Goal: Complete application form

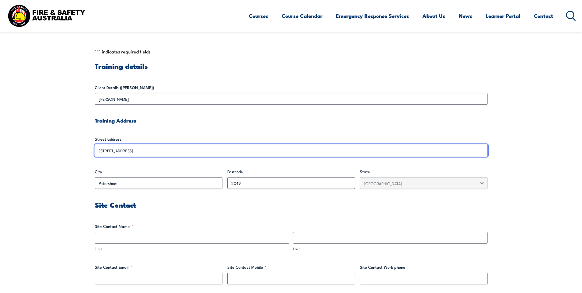
click at [181, 148] on input "[STREET_ADDRESS]" at bounding box center [291, 150] width 393 height 12
click at [158, 151] on input "[STREET_ADDRESS]" at bounding box center [291, 150] width 393 height 12
drag, startPoint x: 156, startPoint y: 151, endPoint x: 92, endPoint y: 155, distance: 64.2
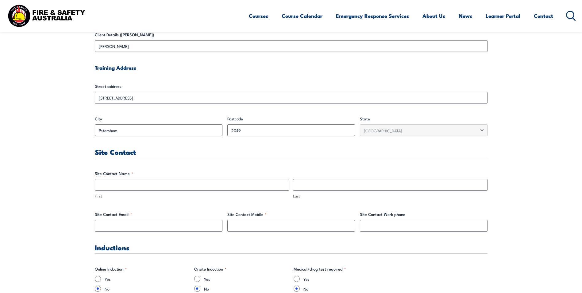
scroll to position [215, 0]
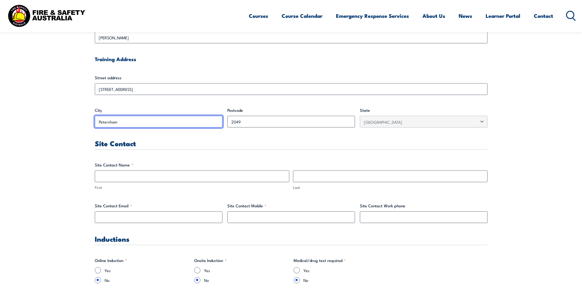
click at [135, 122] on input "Petersham" at bounding box center [159, 122] width 128 height 12
click at [136, 120] on input "Petersham" at bounding box center [159, 122] width 128 height 12
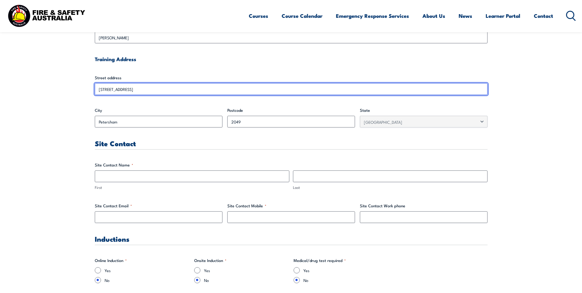
drag, startPoint x: 136, startPoint y: 120, endPoint x: 128, endPoint y: 88, distance: 33.0
click at [128, 88] on input "[STREET_ADDRESS]" at bounding box center [291, 89] width 393 height 12
drag, startPoint x: 128, startPoint y: 88, endPoint x: 173, endPoint y: 91, distance: 45.2
click at [173, 91] on input "[STREET_ADDRESS]" at bounding box center [291, 89] width 393 height 12
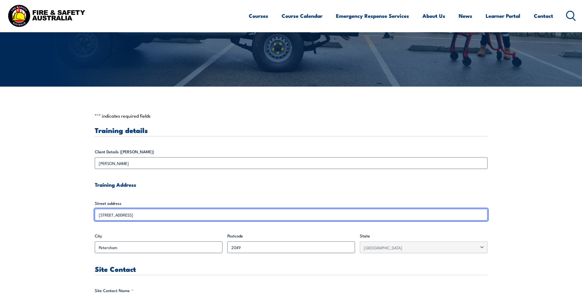
scroll to position [92, 0]
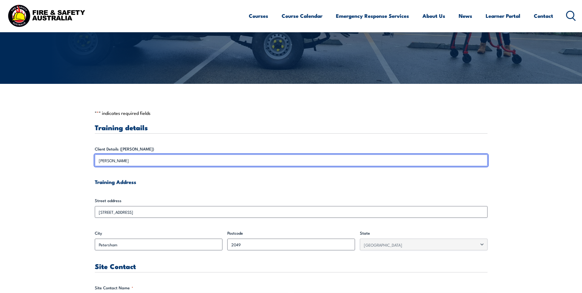
click at [138, 159] on input "[PERSON_NAME]" at bounding box center [291, 160] width 393 height 12
click at [134, 164] on input "[PERSON_NAME]" at bounding box center [291, 160] width 393 height 12
click at [133, 162] on input "[PERSON_NAME]" at bounding box center [291, 160] width 393 height 12
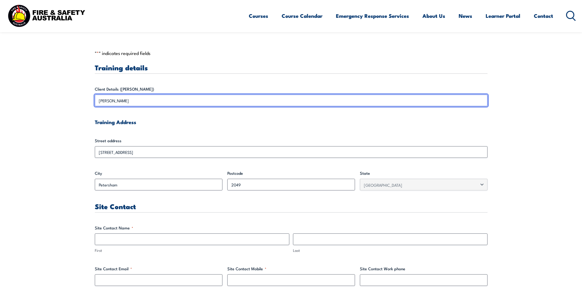
scroll to position [153, 0]
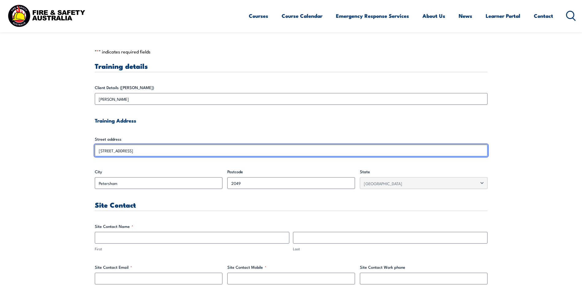
click at [171, 152] on input "[STREET_ADDRESS]" at bounding box center [291, 150] width 393 height 12
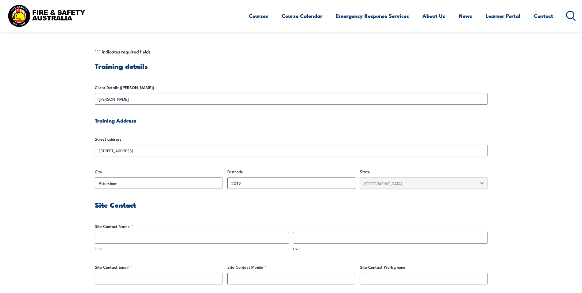
drag, startPoint x: 171, startPoint y: 152, endPoint x: 179, endPoint y: 169, distance: 18.1
click at [179, 169] on label "City" at bounding box center [159, 171] width 128 height 6
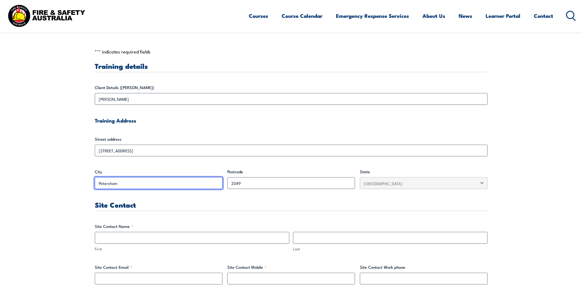
click at [179, 177] on input "Petersham" at bounding box center [159, 183] width 128 height 12
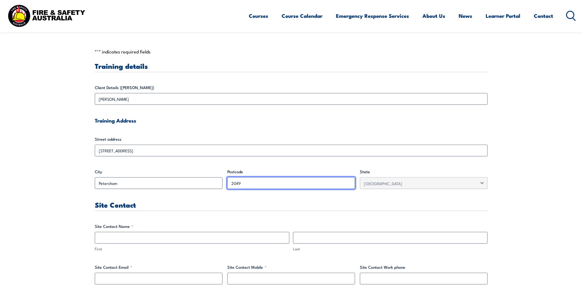
drag, startPoint x: 179, startPoint y: 169, endPoint x: 255, endPoint y: 181, distance: 77.0
click at [255, 181] on input "2049" at bounding box center [291, 183] width 128 height 12
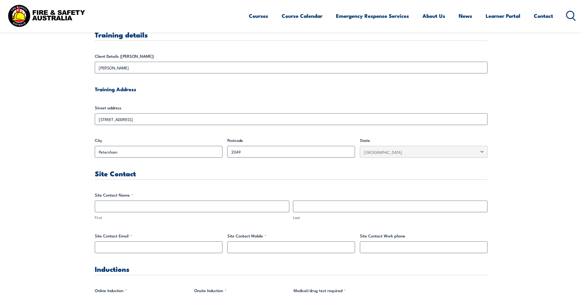
scroll to position [184, 0]
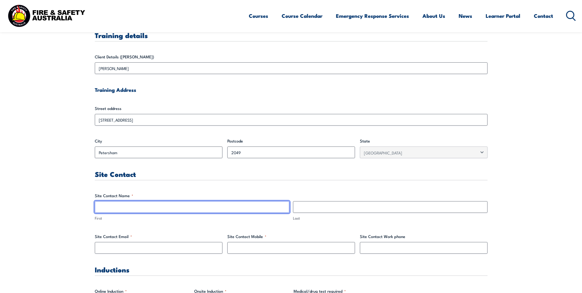
click at [157, 203] on input "First" at bounding box center [192, 207] width 194 height 12
click at [221, 212] on input "[PERSON_NAME]" at bounding box center [192, 207] width 194 height 12
type input "[PERSON_NAME]"
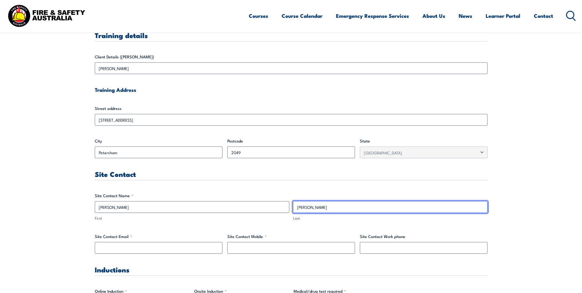
type input "[PERSON_NAME]"
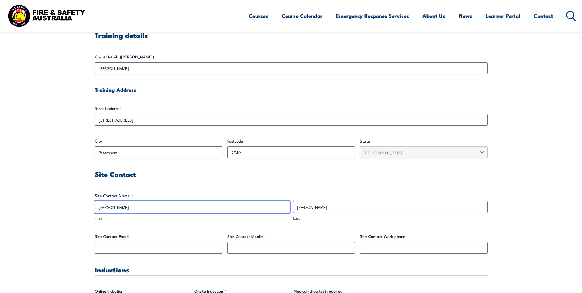
drag, startPoint x: 136, startPoint y: 207, endPoint x: 92, endPoint y: 207, distance: 43.5
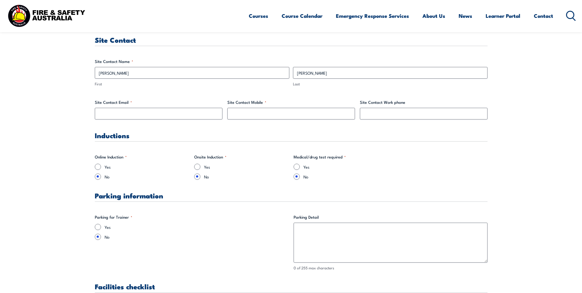
scroll to position [215, 0]
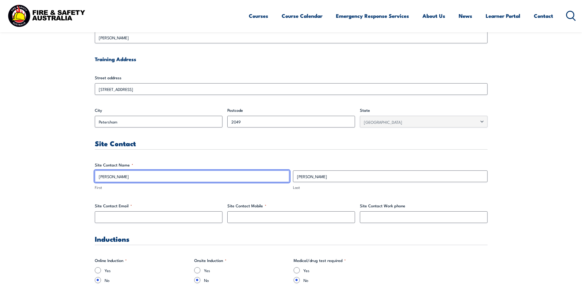
click at [135, 174] on input "[PERSON_NAME]" at bounding box center [192, 176] width 194 height 12
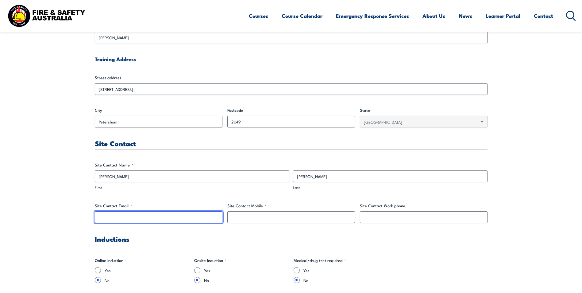
click at [101, 216] on input "Site Contact Email *" at bounding box center [159, 217] width 128 height 12
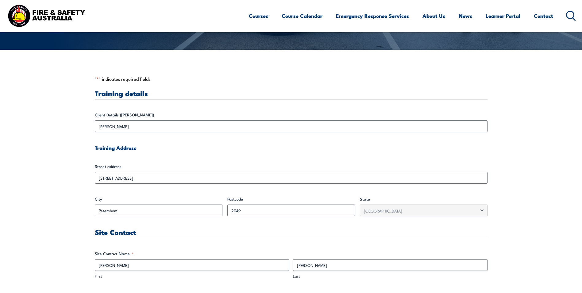
scroll to position [123, 0]
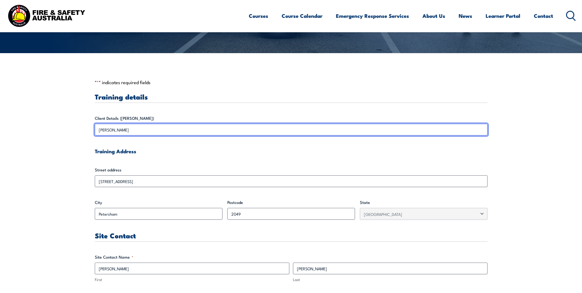
click at [134, 127] on input "[PERSON_NAME]" at bounding box center [291, 130] width 393 height 12
click at [128, 130] on input "[PERSON_NAME]" at bounding box center [291, 130] width 393 height 12
drag, startPoint x: 128, startPoint y: 130, endPoint x: 112, endPoint y: 133, distance: 16.7
click at [112, 133] on input "[PERSON_NAME]" at bounding box center [291, 130] width 393 height 12
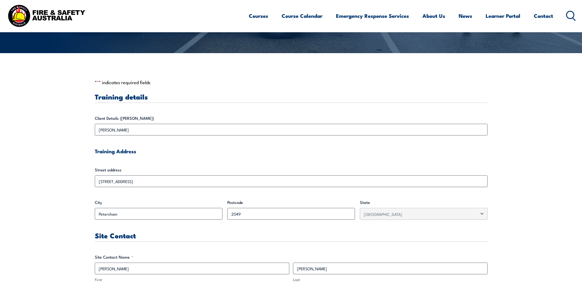
click at [158, 149] on h4 "Training Address" at bounding box center [291, 151] width 393 height 7
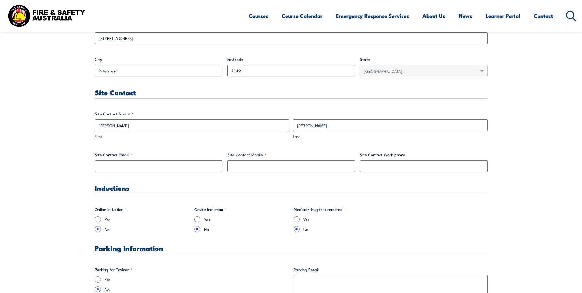
scroll to position [276, 0]
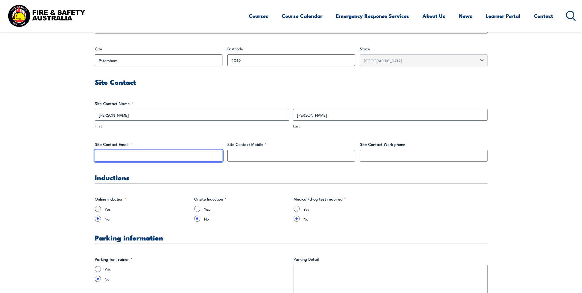
click at [125, 159] on input "Site Contact Email *" at bounding box center [159, 156] width 128 height 12
type input "[EMAIL_ADDRESS][DOMAIN_NAME]"
type input "0461414812"
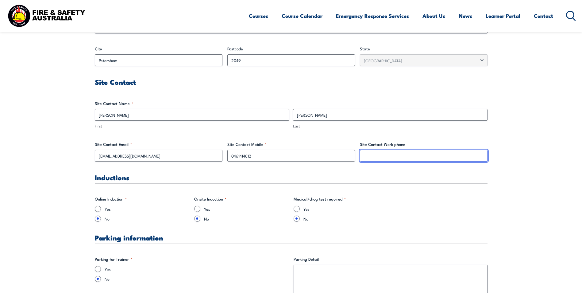
click at [384, 156] on input "Site Contact Work phone" at bounding box center [424, 156] width 128 height 12
type input "0461414812"
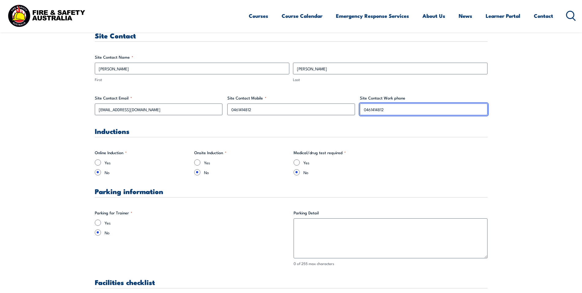
scroll to position [337, 0]
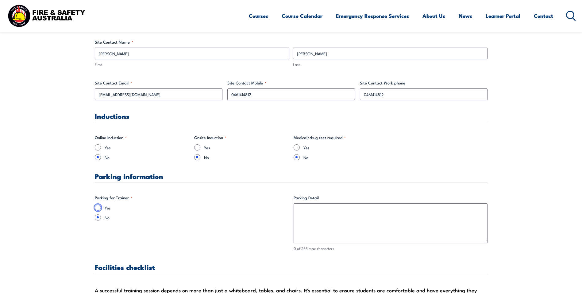
click at [97, 205] on input "Yes" at bounding box center [98, 207] width 6 height 6
radio input "true"
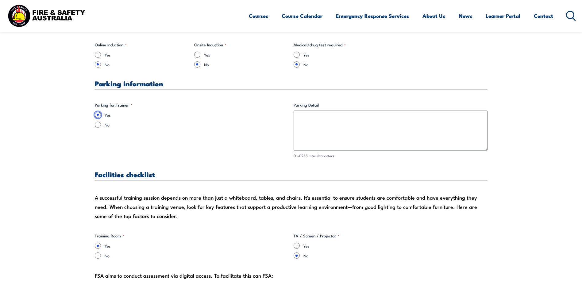
scroll to position [429, 0]
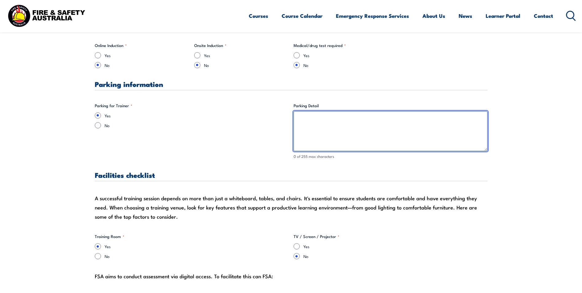
click at [324, 117] on textarea "Parking Detail" at bounding box center [390, 131] width 194 height 40
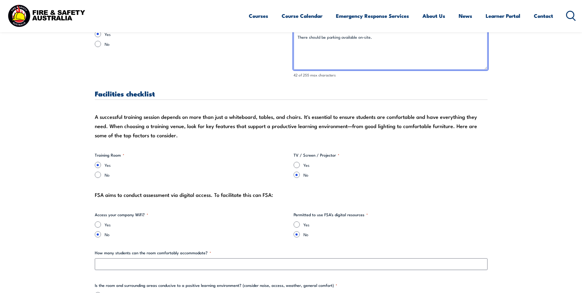
scroll to position [521, 0]
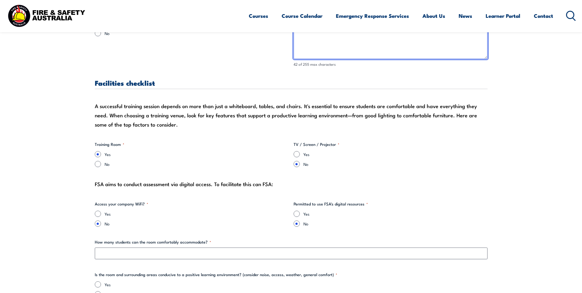
type textarea "There should be parking available on-site."
click at [298, 153] on input "Yes" at bounding box center [296, 154] width 6 height 6
radio input "true"
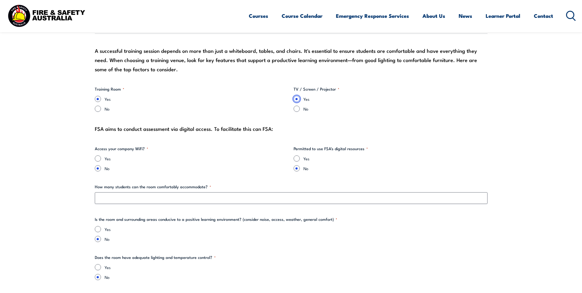
scroll to position [583, 0]
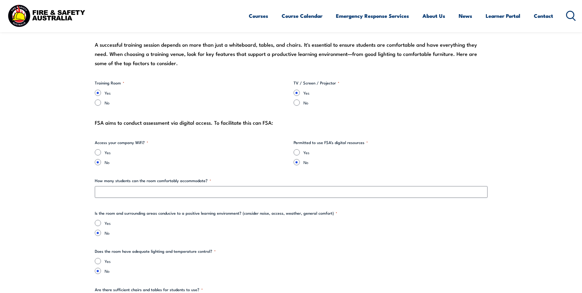
click at [101, 152] on div "Yes" at bounding box center [192, 152] width 194 height 6
click at [97, 152] on input "Yes" at bounding box center [98, 152] width 6 height 6
radio input "true"
click at [297, 152] on input "Yes" at bounding box center [296, 152] width 6 height 6
radio input "true"
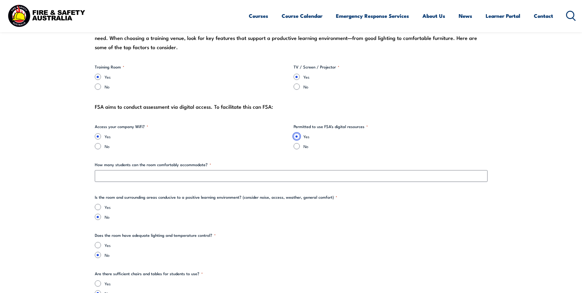
scroll to position [613, 0]
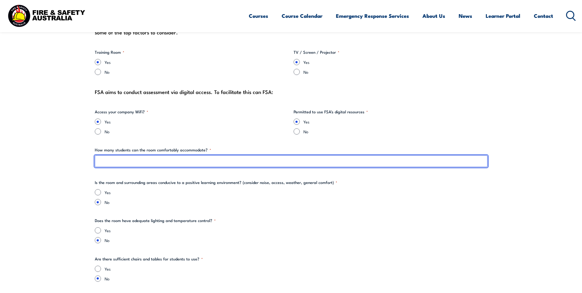
click at [148, 164] on input "How many students can the room comfortably accommodate? *" at bounding box center [291, 161] width 393 height 12
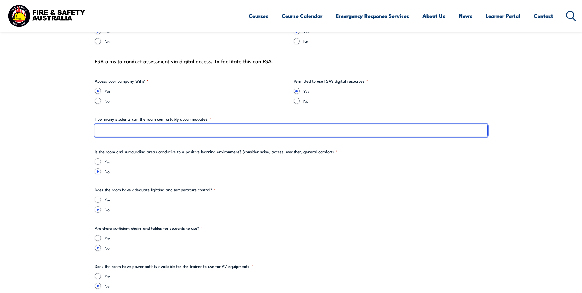
scroll to position [675, 0]
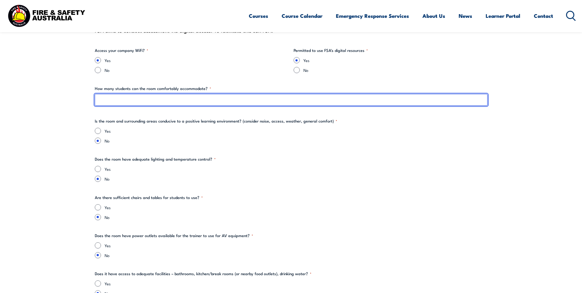
click at [158, 102] on input "How many students can the room comfortably accommodate? *" at bounding box center [291, 100] width 393 height 12
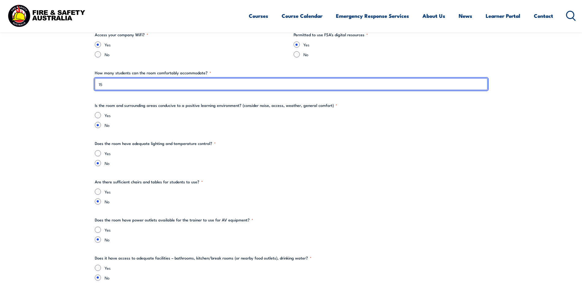
scroll to position [705, 0]
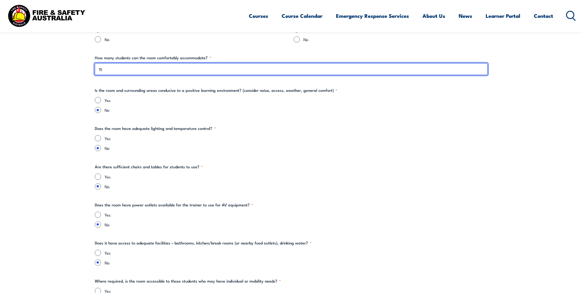
type input "15"
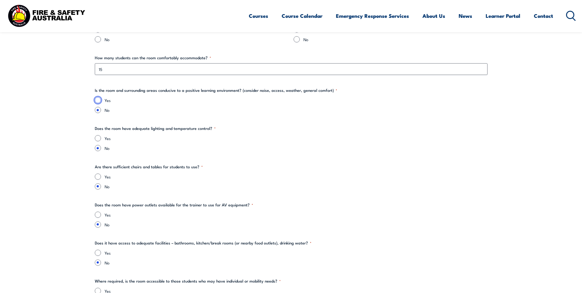
click at [97, 100] on input "Yes" at bounding box center [98, 100] width 6 height 6
radio input "true"
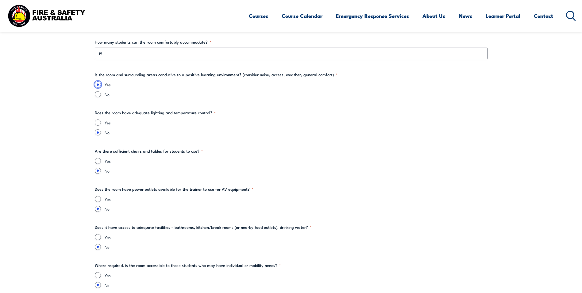
scroll to position [736, 0]
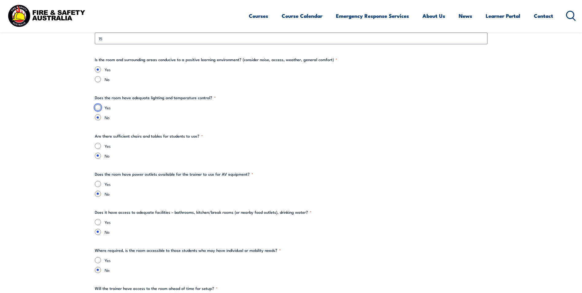
click at [99, 107] on input "Yes" at bounding box center [98, 107] width 6 height 6
radio input "true"
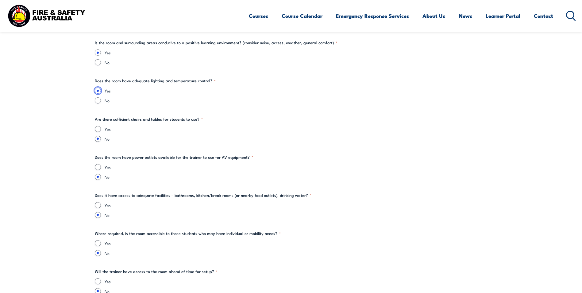
scroll to position [767, 0]
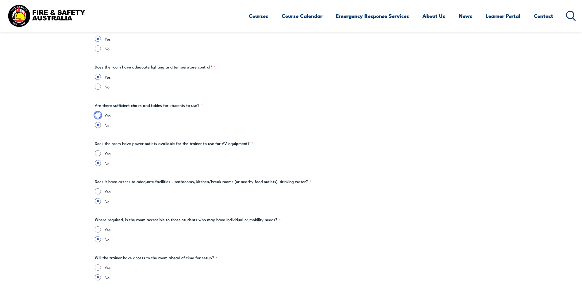
click at [98, 115] on input "Yes" at bounding box center [98, 115] width 6 height 6
radio input "true"
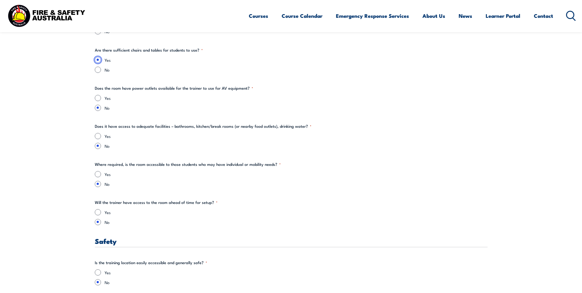
scroll to position [859, 0]
